Goal: Task Accomplishment & Management: Manage account settings

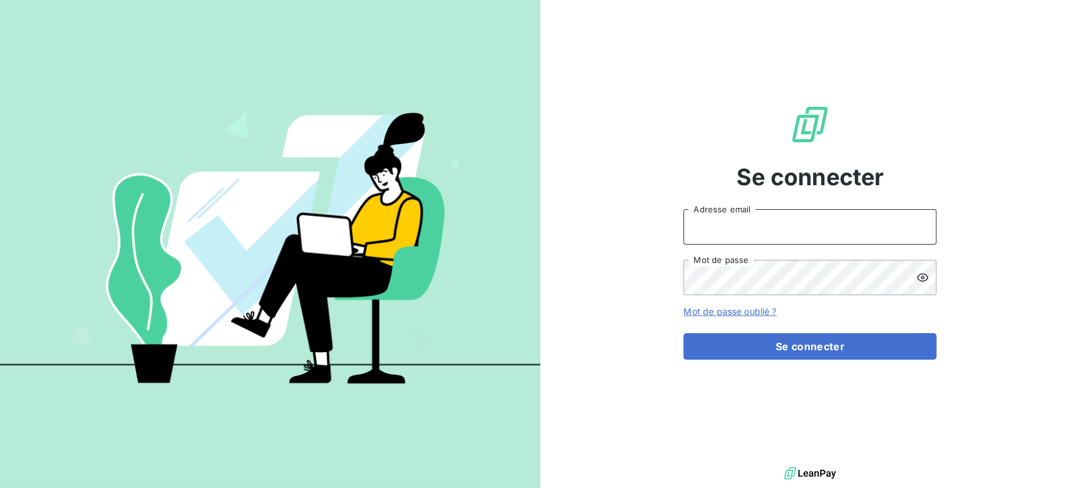
click at [717, 226] on input "Adresse email" at bounding box center [809, 226] width 253 height 35
type input "[PERSON_NAME][EMAIL_ADDRESS][DOMAIN_NAME]"
click at [683, 333] on button "Se connecter" at bounding box center [809, 346] width 253 height 27
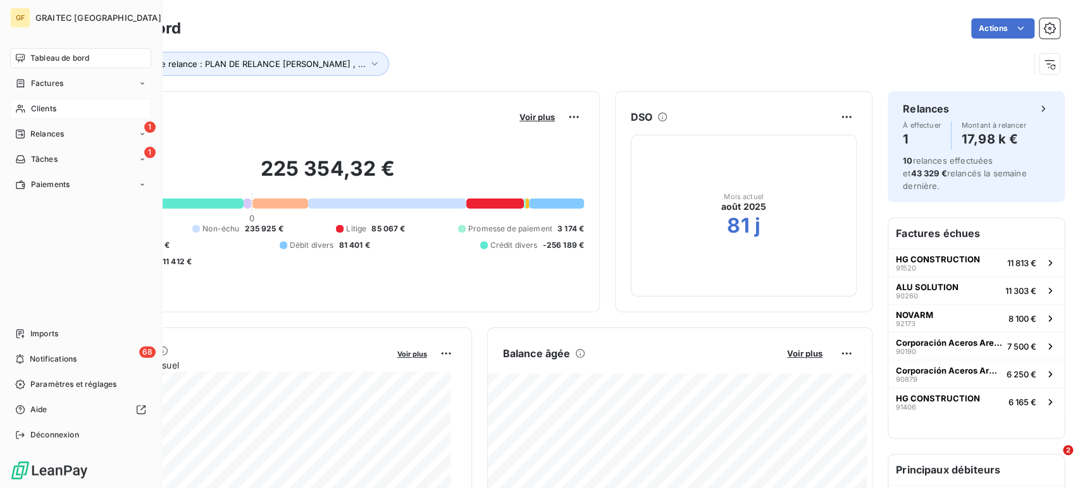
click at [46, 103] on span "Clients" at bounding box center [43, 108] width 25 height 11
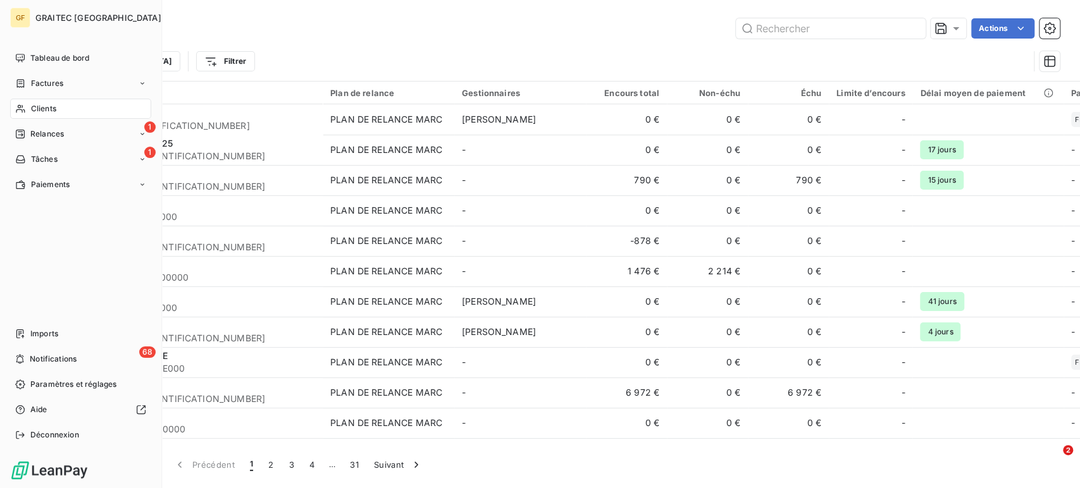
click at [39, 110] on span "Clients" at bounding box center [43, 108] width 25 height 11
click at [51, 133] on span "Relances" at bounding box center [47, 133] width 34 height 11
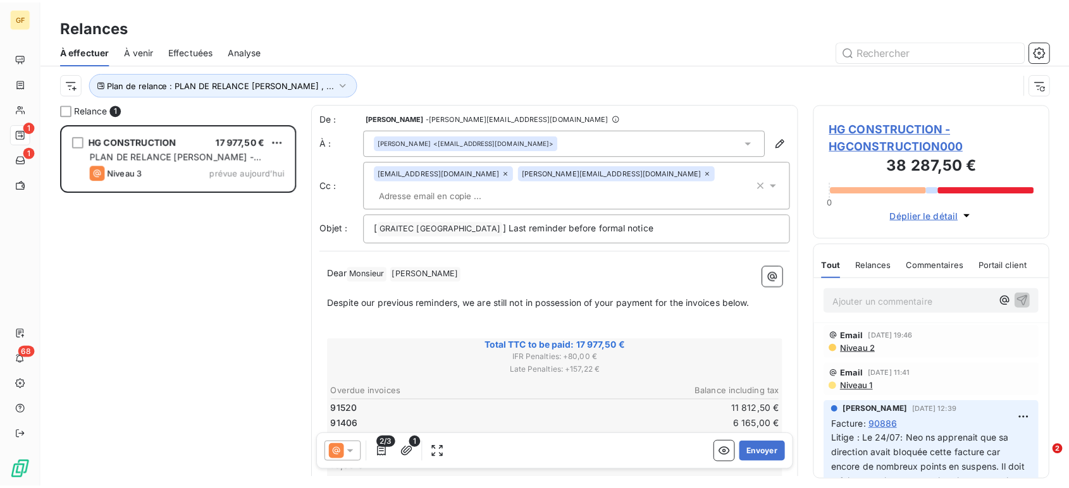
scroll to position [354, 228]
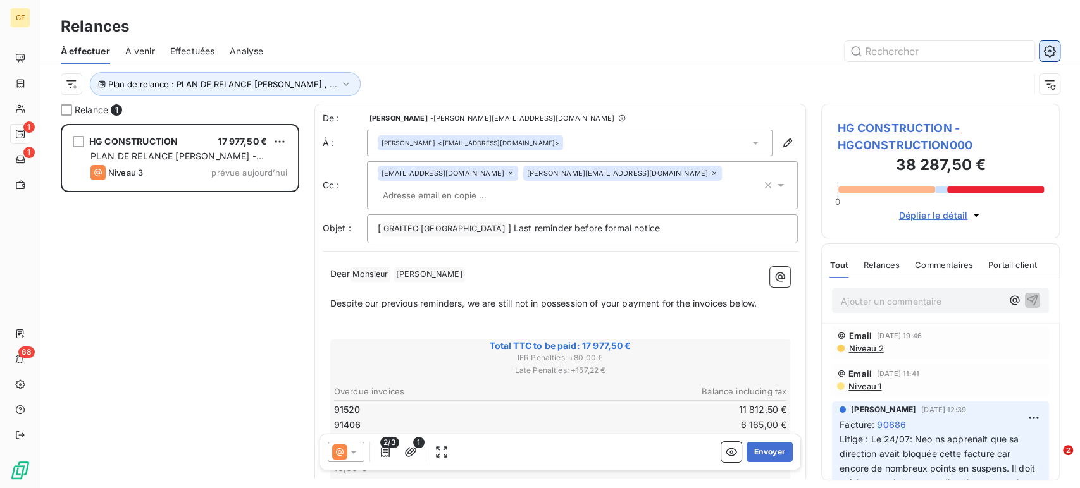
click at [1044, 49] on icon "button" at bounding box center [1049, 51] width 13 height 13
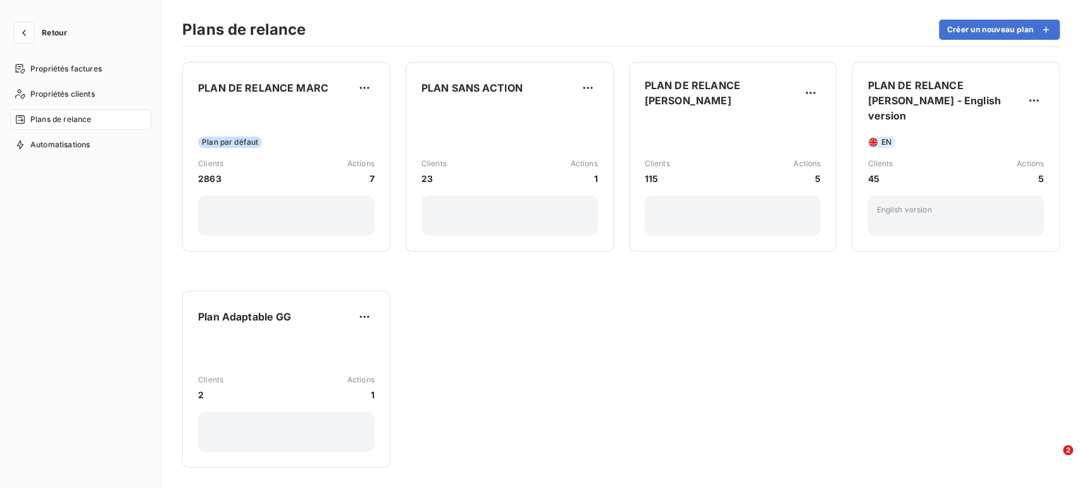
click at [1044, 49] on div "PLAN DE RELANCE MARC Plan par défaut Clients 2863 Actions 7 PLAN SANS ACTION Cl…" at bounding box center [621, 268] width 918 height 442
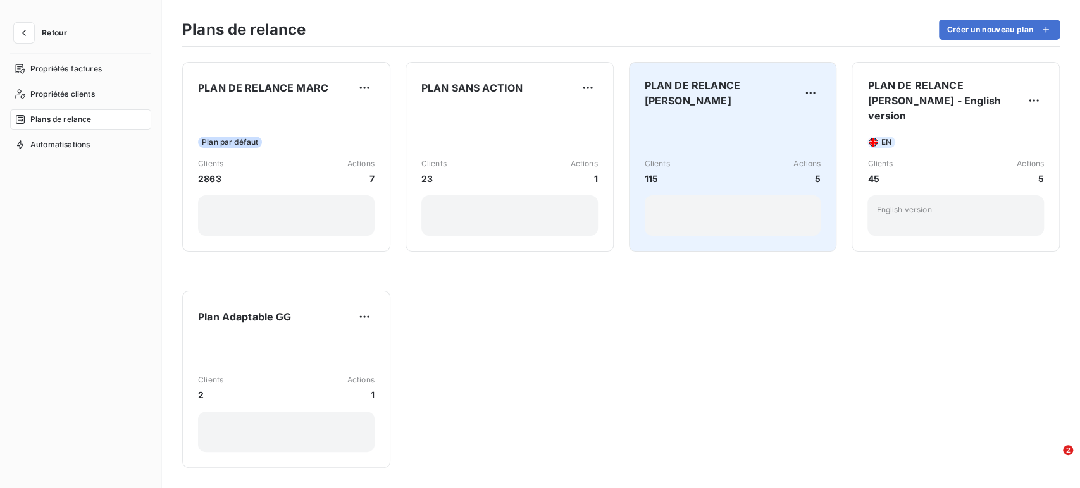
click at [727, 183] on div "Clients 115 Actions 5" at bounding box center [733, 171] width 176 height 27
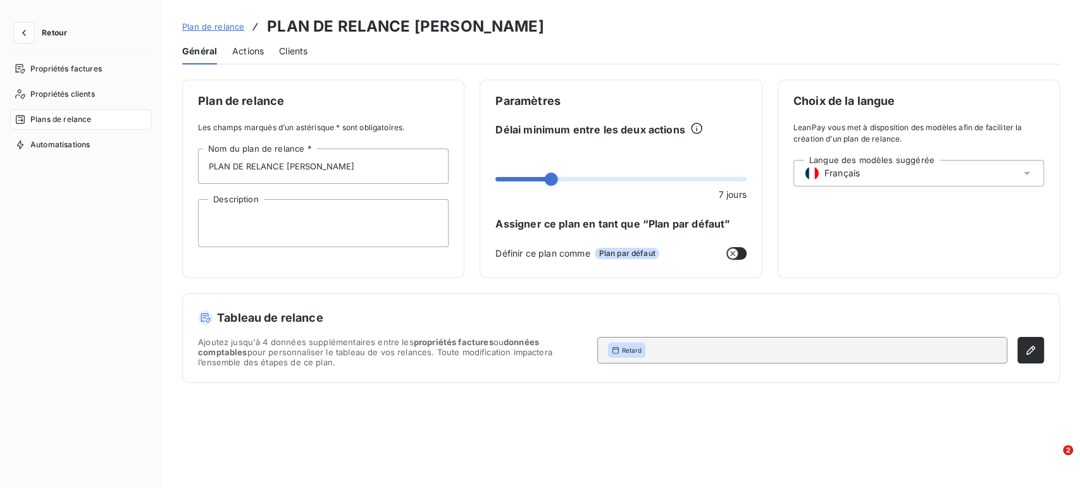
click at [240, 49] on span "Actions" at bounding box center [248, 51] width 32 height 13
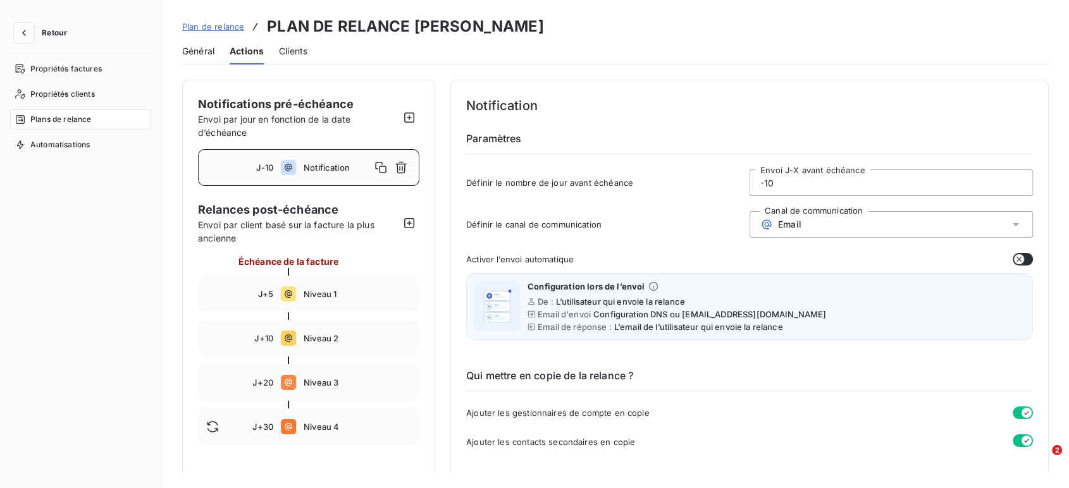
click at [1022, 254] on button "button" at bounding box center [1023, 259] width 20 height 13
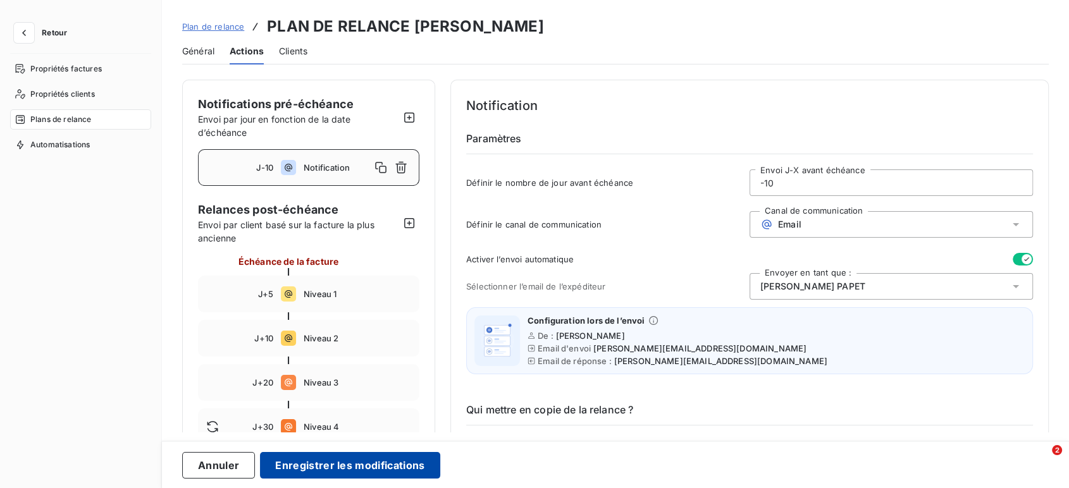
click at [366, 455] on button "Enregistrer les modifications" at bounding box center [350, 465] width 180 height 27
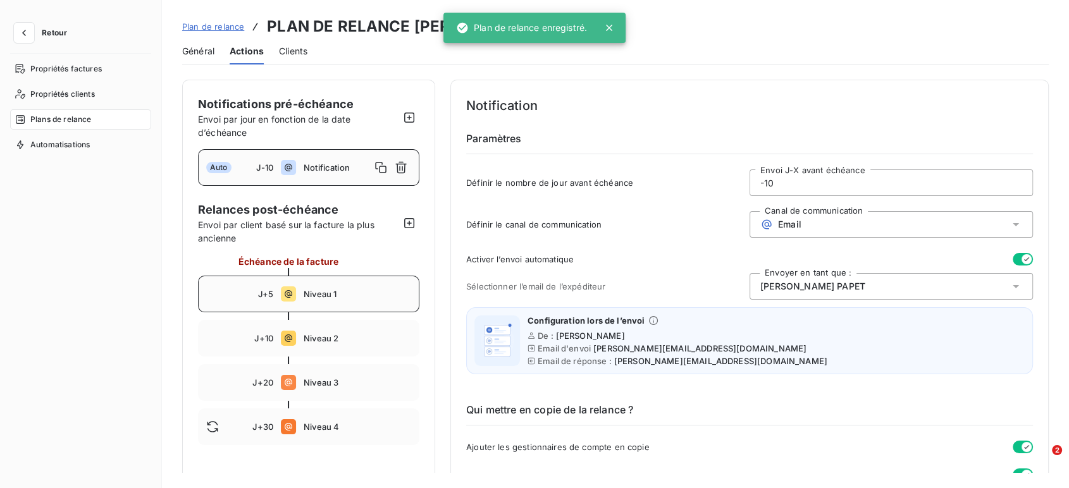
click at [323, 297] on span "Niveau 1" at bounding box center [358, 294] width 108 height 10
type input "5"
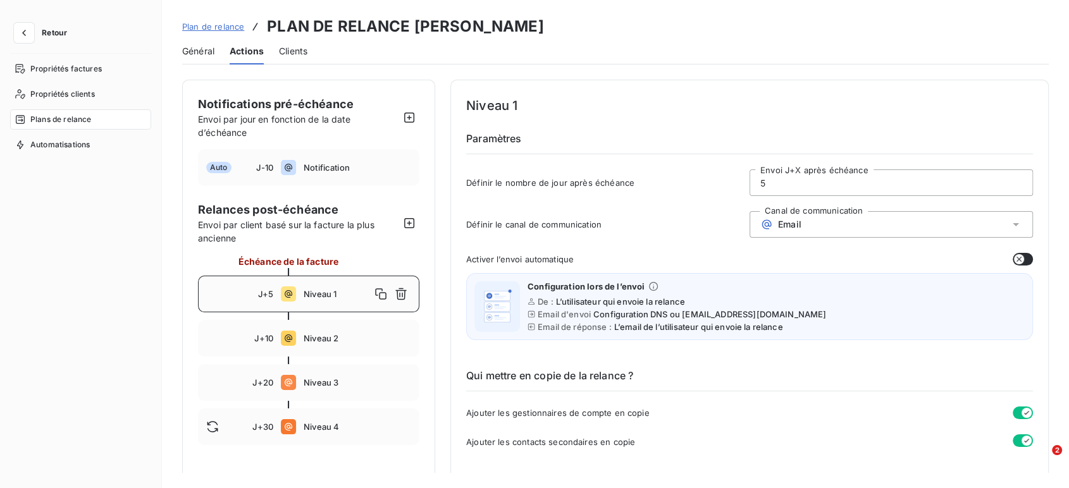
click at [1017, 257] on icon "button" at bounding box center [1019, 259] width 10 height 10
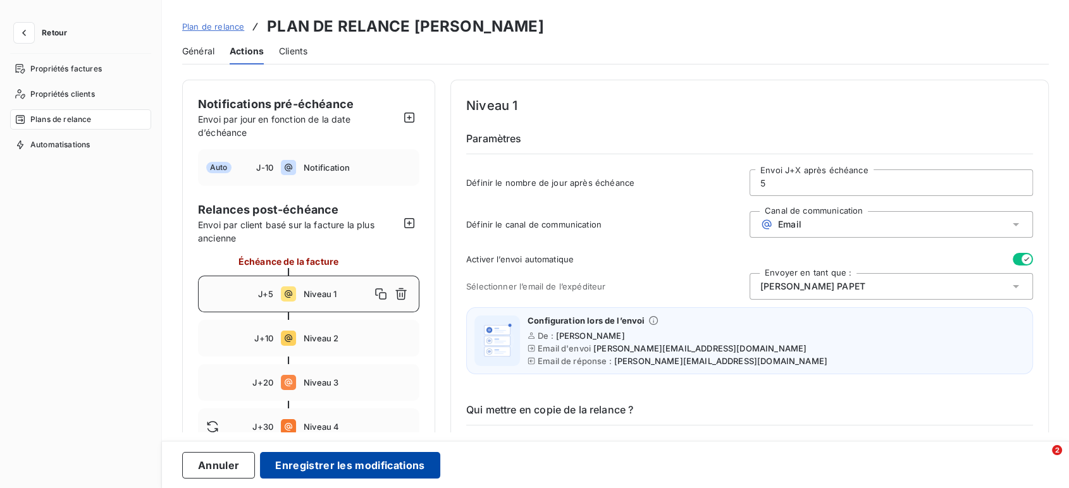
click at [351, 468] on button "Enregistrer les modifications" at bounding box center [350, 465] width 180 height 27
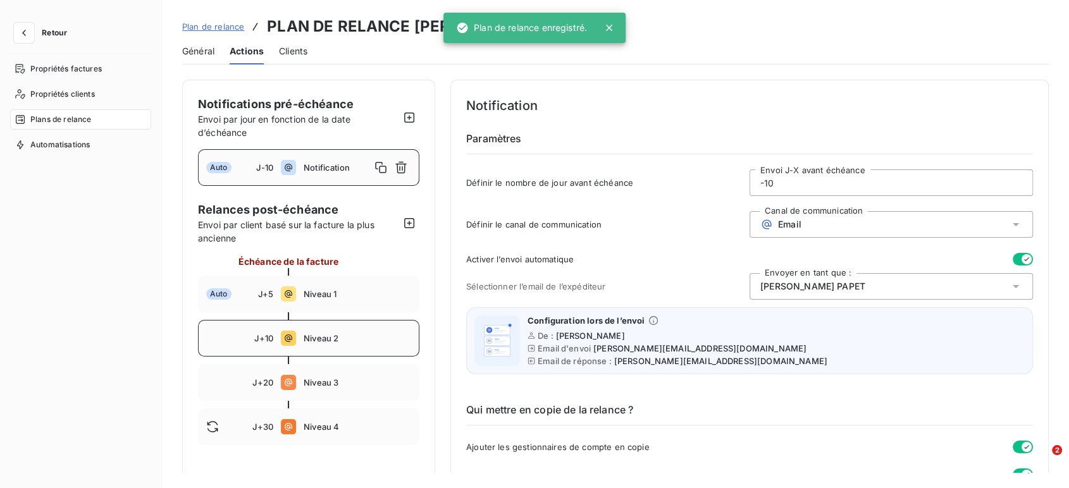
click at [299, 340] on div "J+10 Niveau 2" at bounding box center [308, 338] width 221 height 37
type input "10"
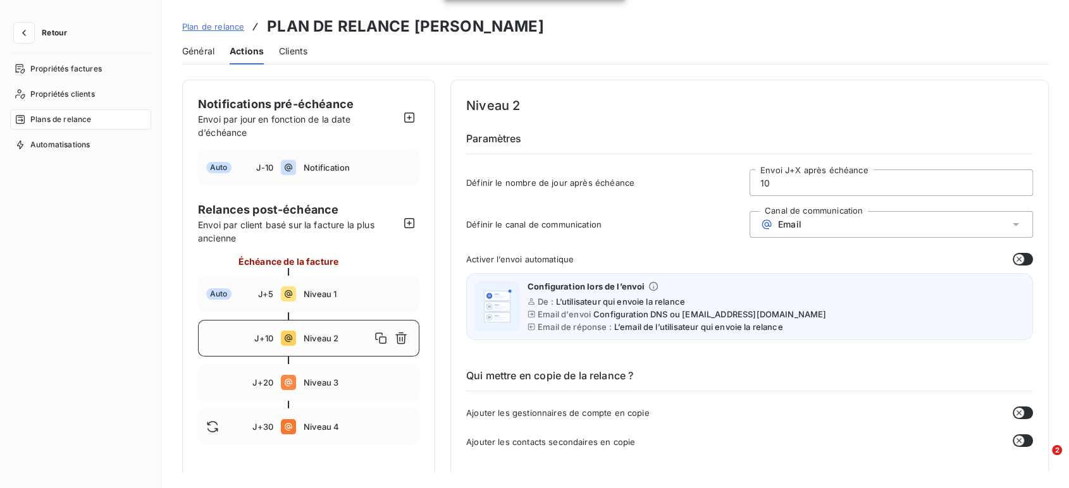
click at [1021, 254] on button "button" at bounding box center [1023, 259] width 20 height 13
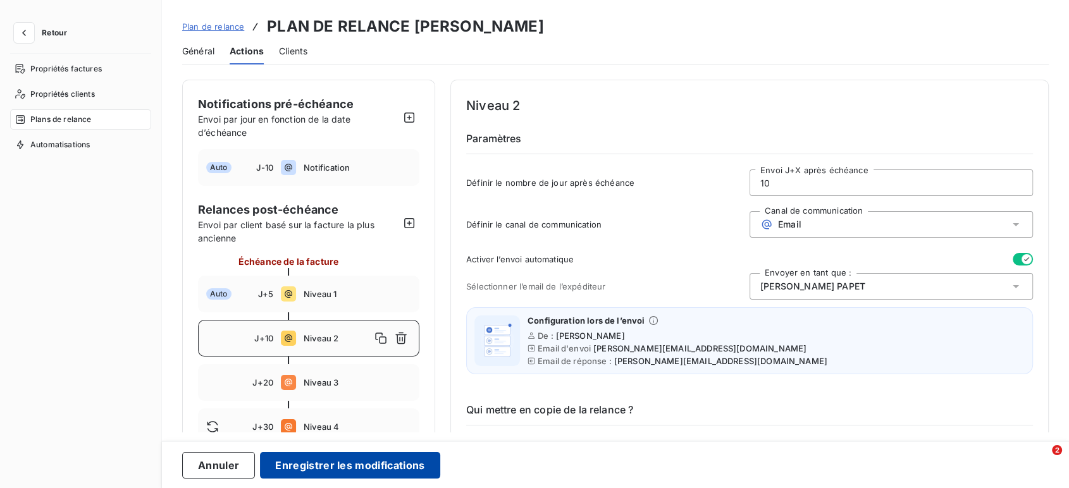
click at [390, 474] on button "Enregistrer les modifications" at bounding box center [350, 465] width 180 height 27
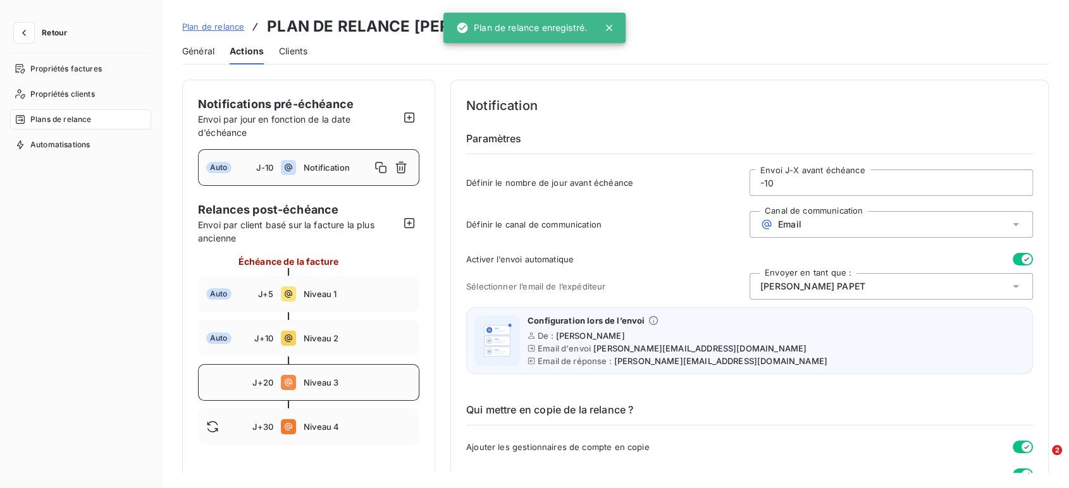
click at [295, 374] on div "J+20 Niveau 3" at bounding box center [308, 382] width 221 height 37
type input "20"
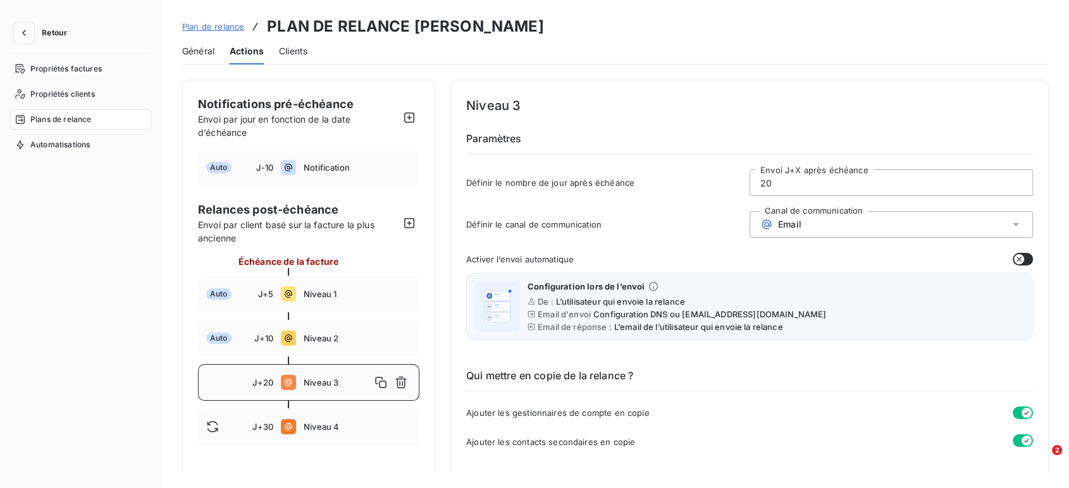
click at [1016, 261] on icon "button" at bounding box center [1019, 259] width 10 height 10
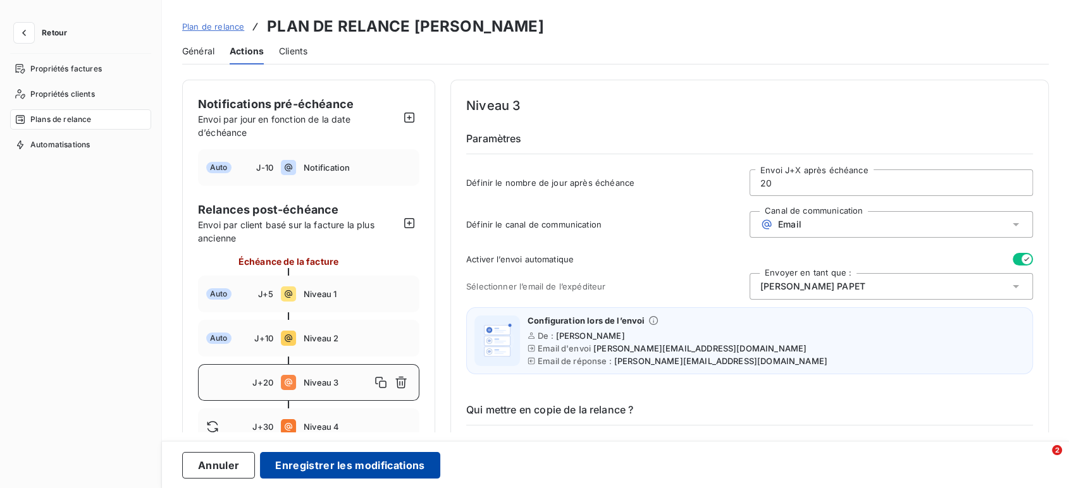
click at [399, 466] on button "Enregistrer les modifications" at bounding box center [350, 465] width 180 height 27
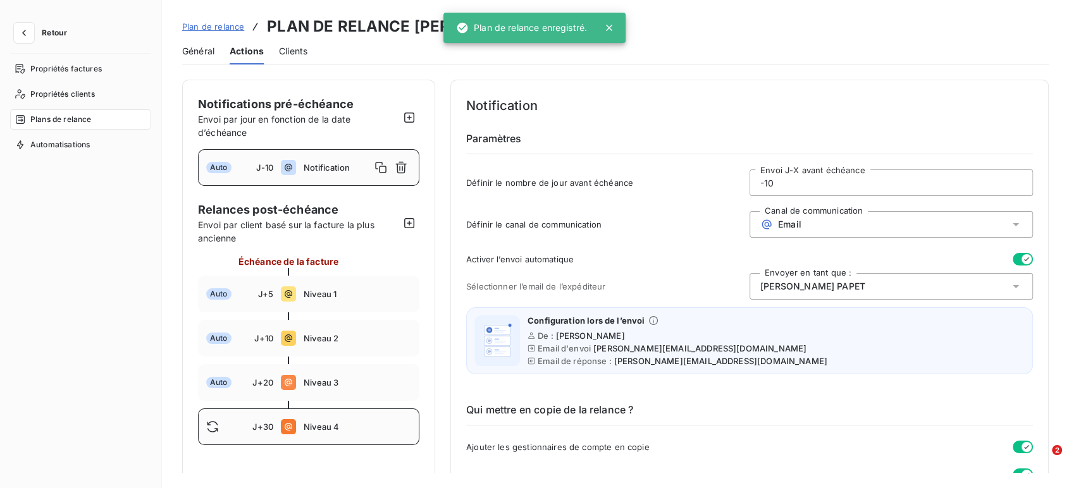
click at [328, 424] on span "Niveau 4" at bounding box center [358, 427] width 108 height 10
type input "30"
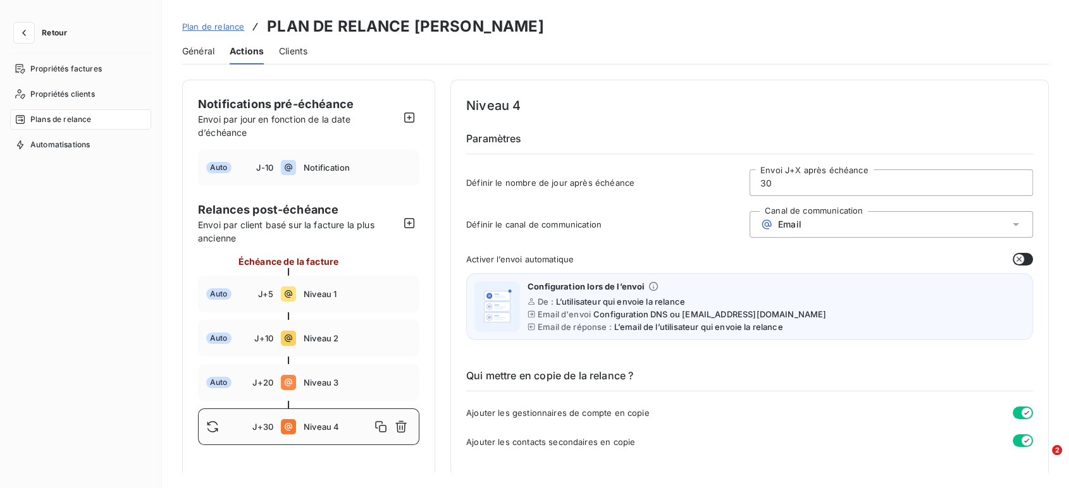
click at [1020, 257] on button "button" at bounding box center [1023, 259] width 20 height 13
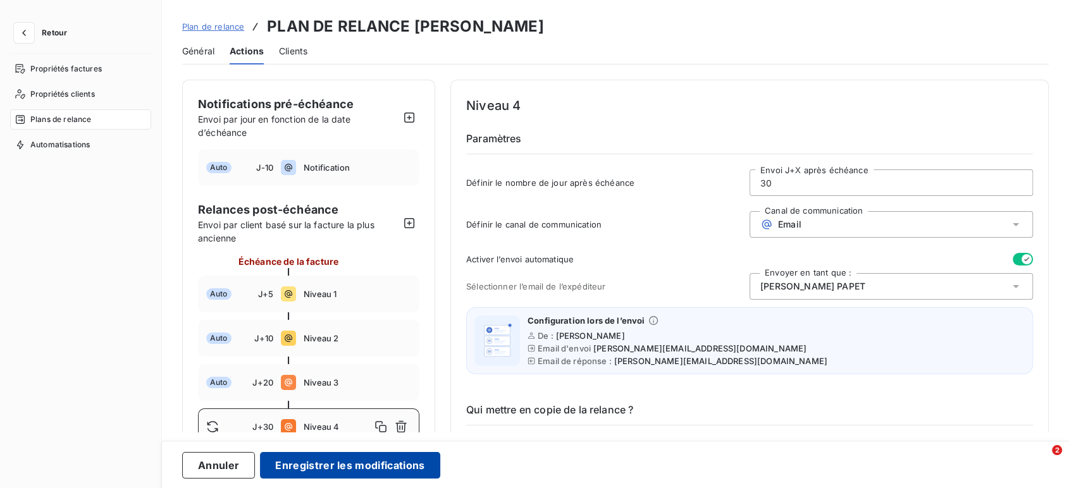
click at [393, 469] on button "Enregistrer les modifications" at bounding box center [350, 465] width 180 height 27
